Goal: Task Accomplishment & Management: Manage account settings

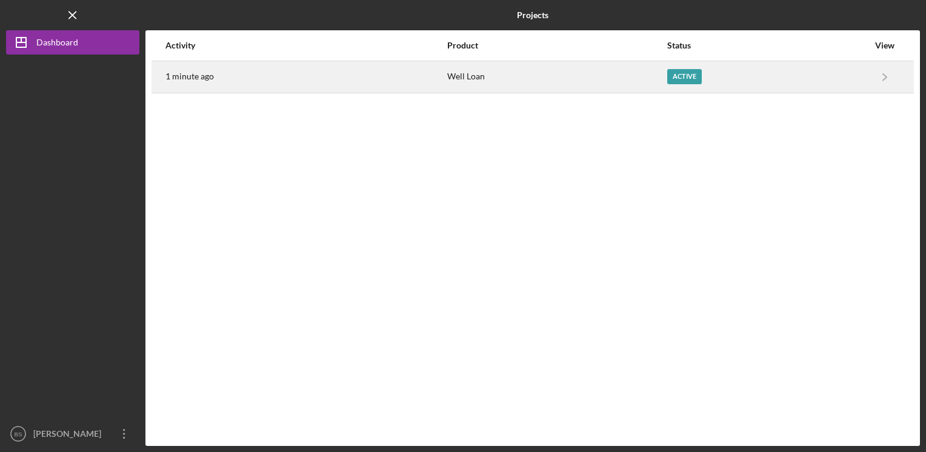
click at [674, 71] on div "Active" at bounding box center [684, 76] width 35 height 15
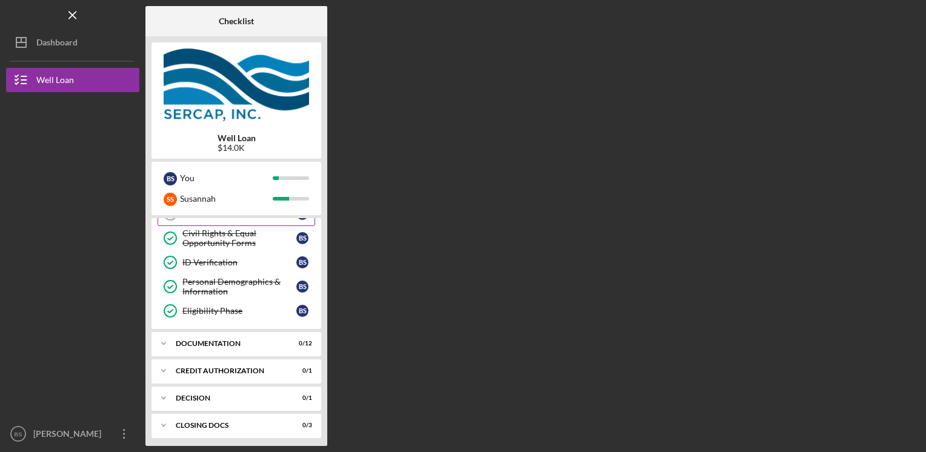
scroll to position [121, 0]
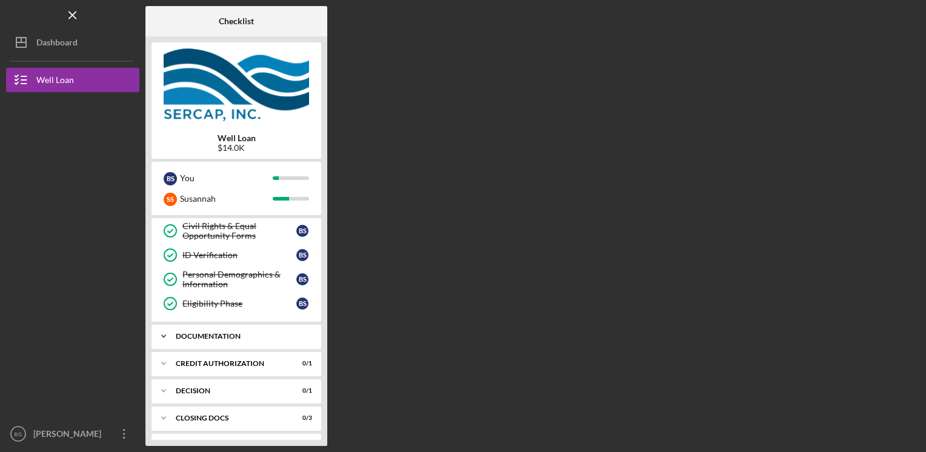
click at [230, 330] on div "Icon/Expander Documentation 0 / 12" at bounding box center [236, 336] width 170 height 24
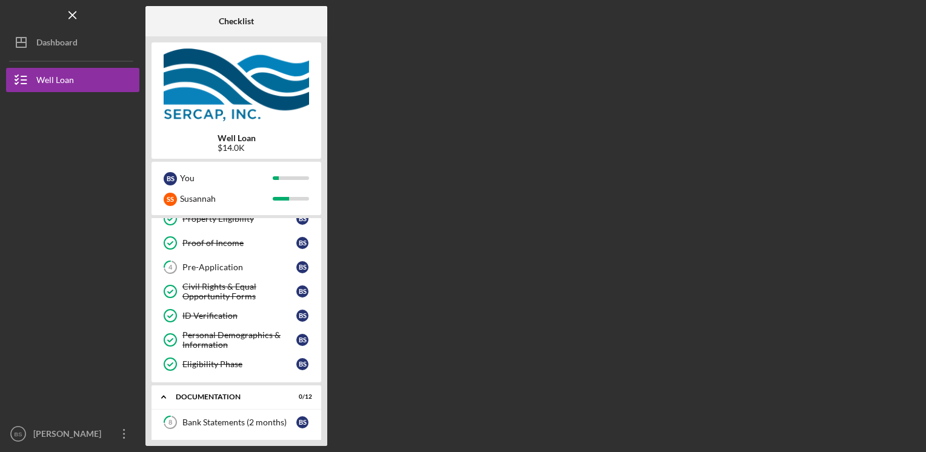
scroll to position [0, 0]
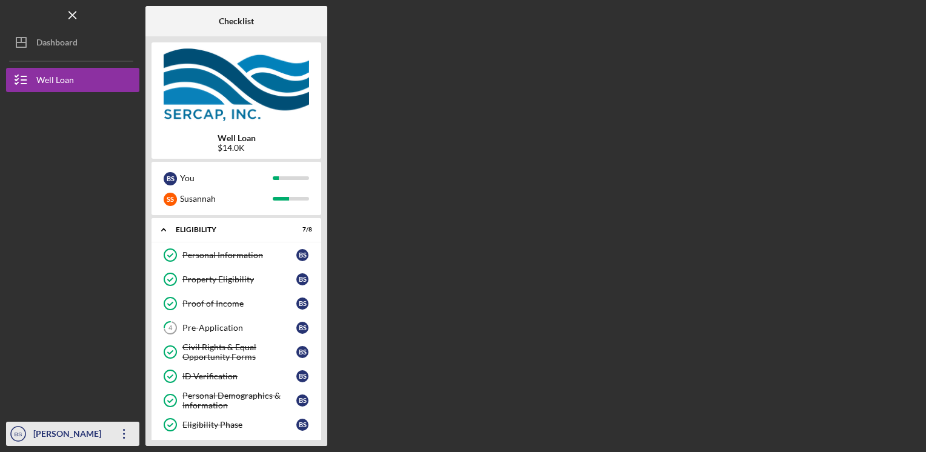
click at [121, 428] on icon "Icon/Overflow" at bounding box center [124, 434] width 30 height 30
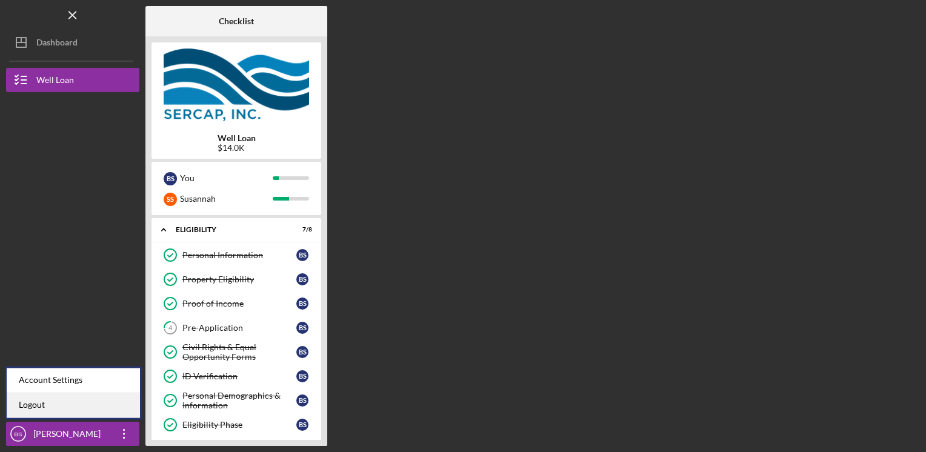
click at [80, 401] on link "Logout" at bounding box center [73, 405] width 133 height 25
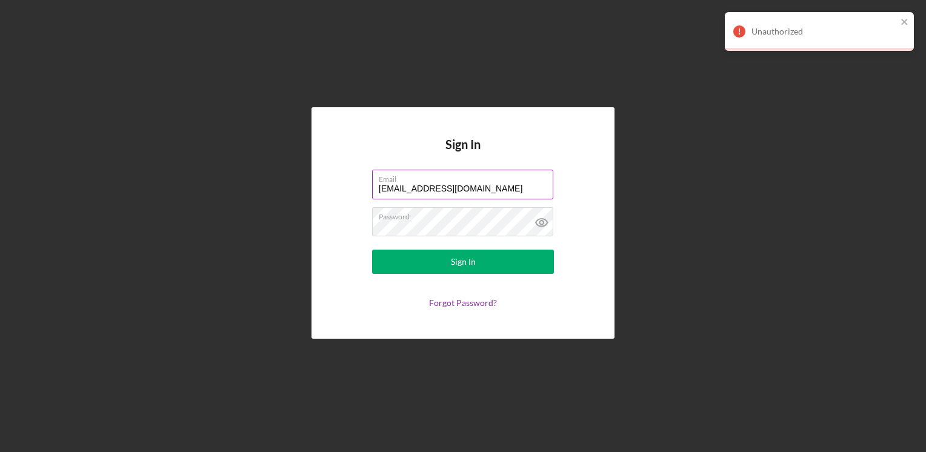
click at [456, 185] on input "[EMAIL_ADDRESS][DOMAIN_NAME]" at bounding box center [462, 184] width 181 height 29
type input "[EMAIL_ADDRESS][DOMAIN_NAME]"
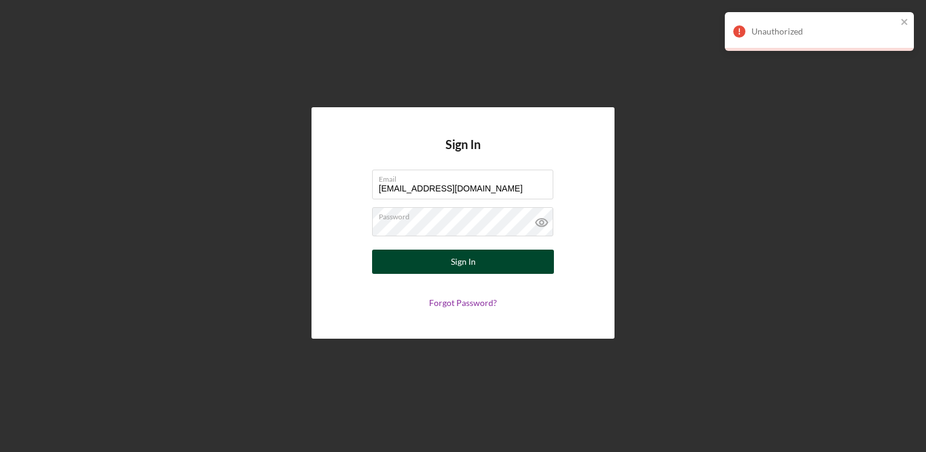
click at [437, 266] on button "Sign In" at bounding box center [463, 262] width 182 height 24
